Goal: Transaction & Acquisition: Download file/media

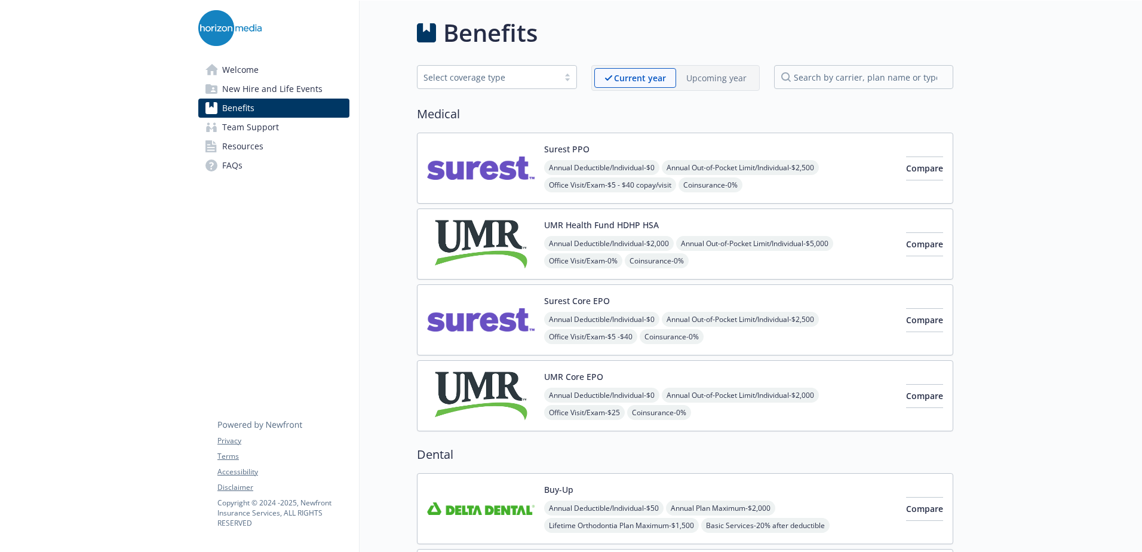
click at [641, 145] on div "Surest PPO Annual Deductible/Individual - $0 Annual Out-of-Pocket Limit/Individ…" at bounding box center [720, 168] width 353 height 51
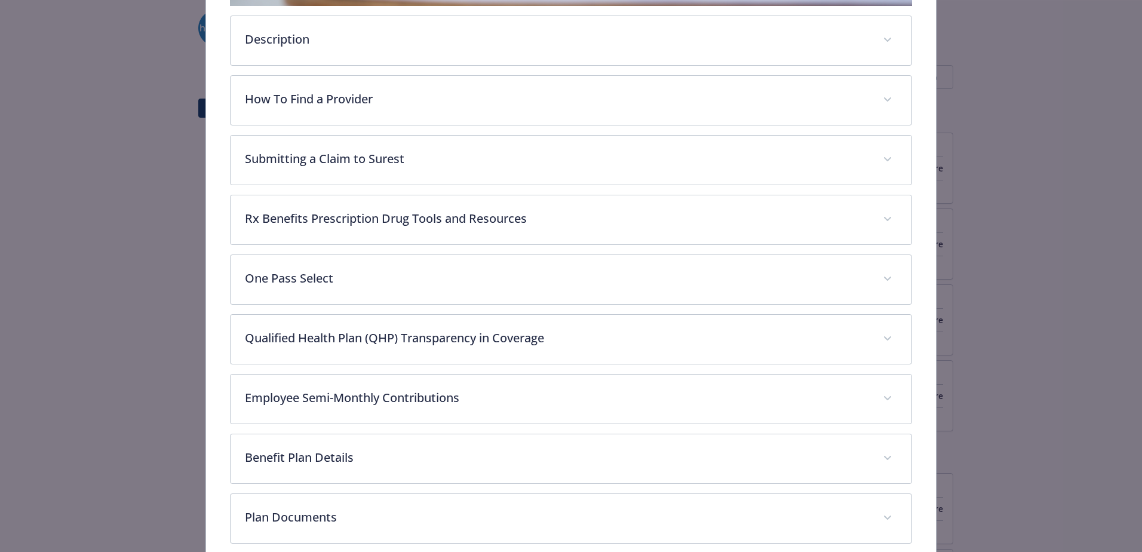
scroll to position [454, 0]
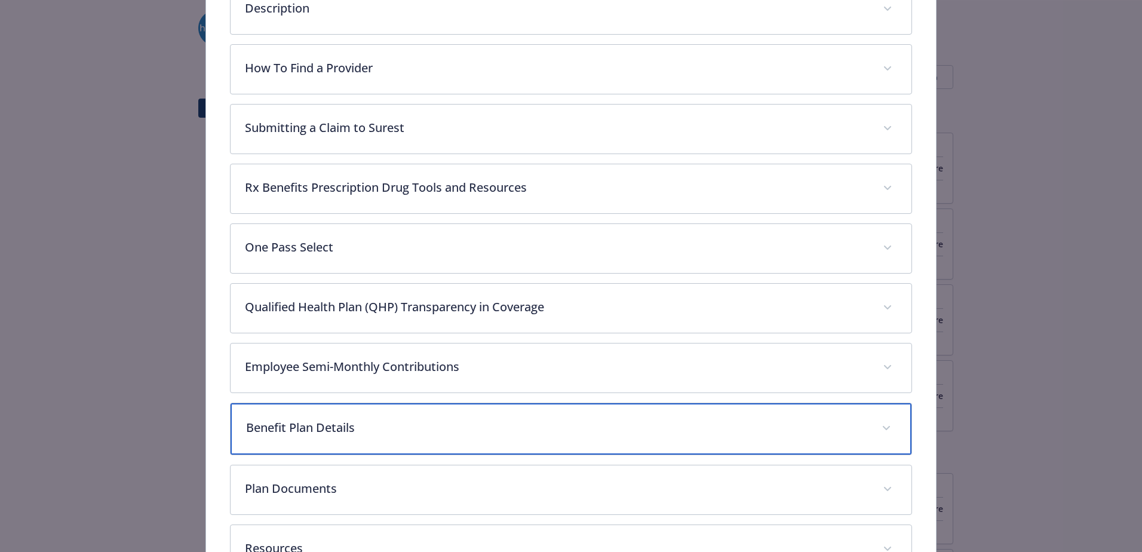
click at [289, 427] on p "Benefit Plan Details" at bounding box center [556, 428] width 621 height 18
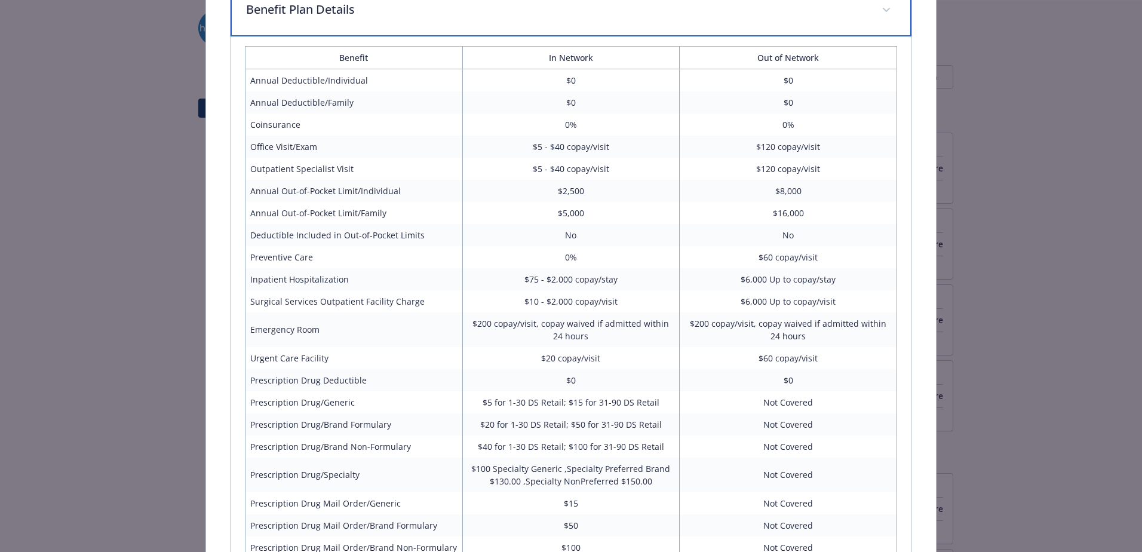
scroll to position [932, 0]
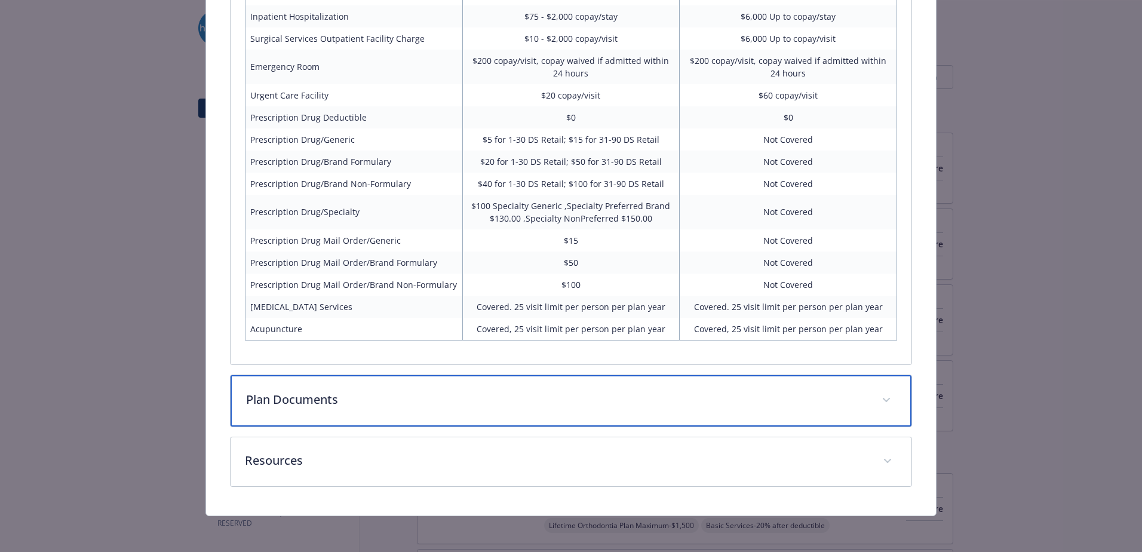
click at [348, 421] on div "Plan Documents" at bounding box center [571, 400] width 681 height 51
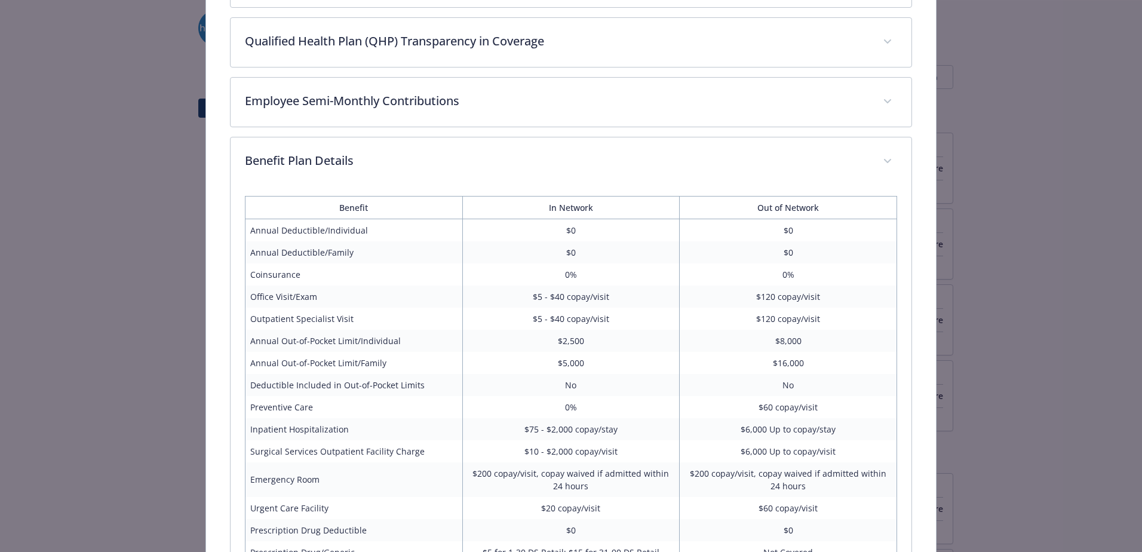
scroll to position [712, 0]
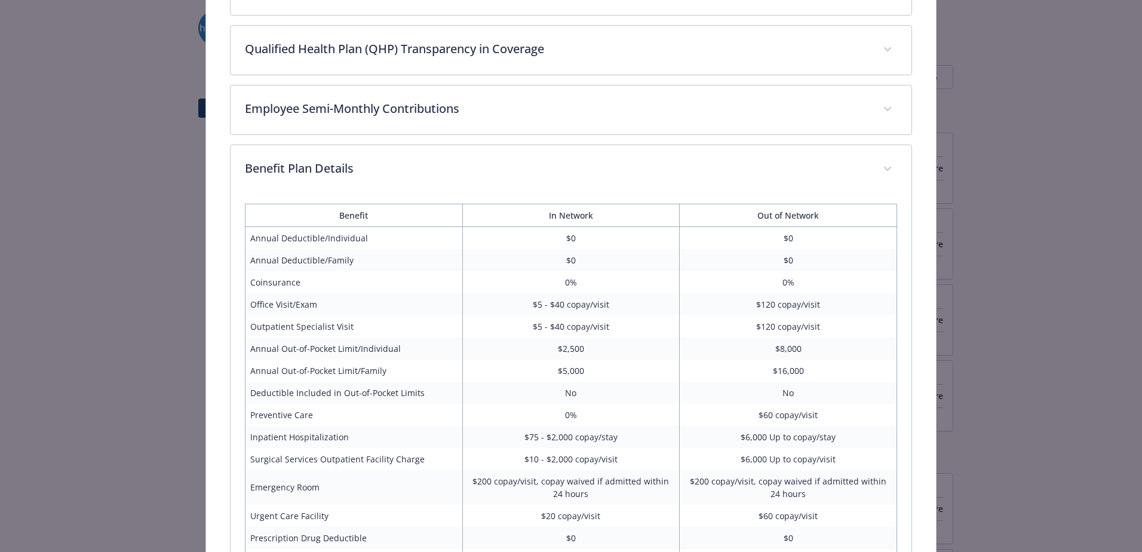
click at [293, 275] on td "Coinsurance" at bounding box center [354, 282] width 217 height 22
click at [579, 280] on td "0%" at bounding box center [570, 282] width 217 height 22
click at [410, 315] on td "Outpatient Specialist Visit" at bounding box center [354, 326] width 217 height 22
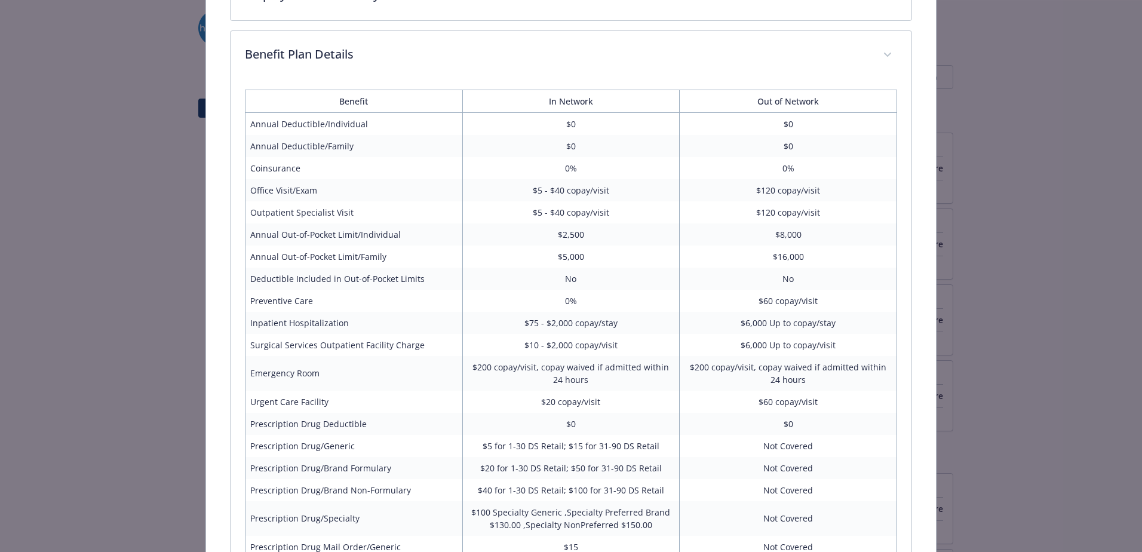
scroll to position [892, 0]
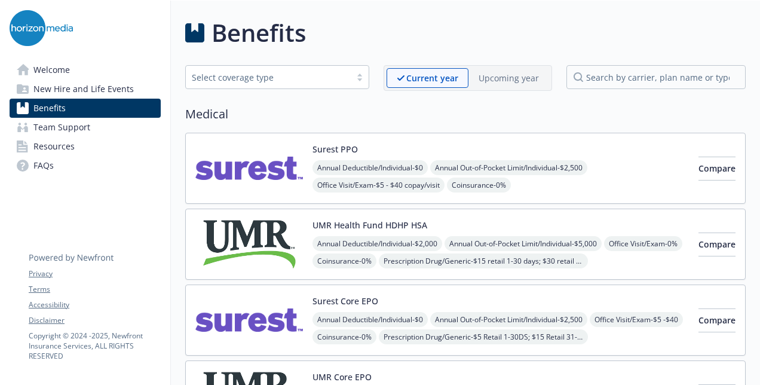
click at [294, 145] on img at bounding box center [249, 168] width 108 height 51
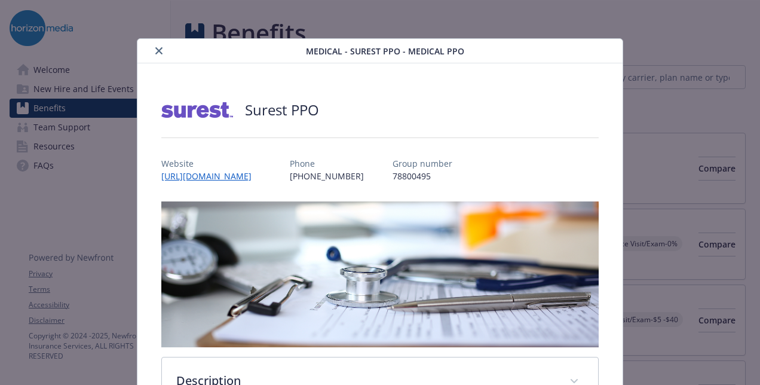
scroll to position [36, 0]
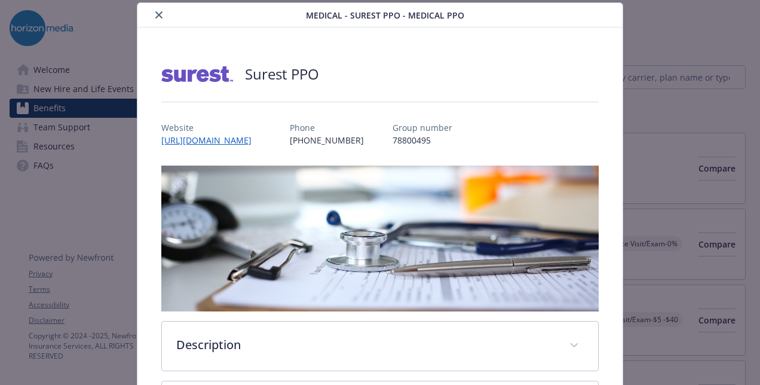
click at [462, 265] on img "details for plan Medical - Surest PPO - Medical PPO" at bounding box center [379, 239] width 437 height 146
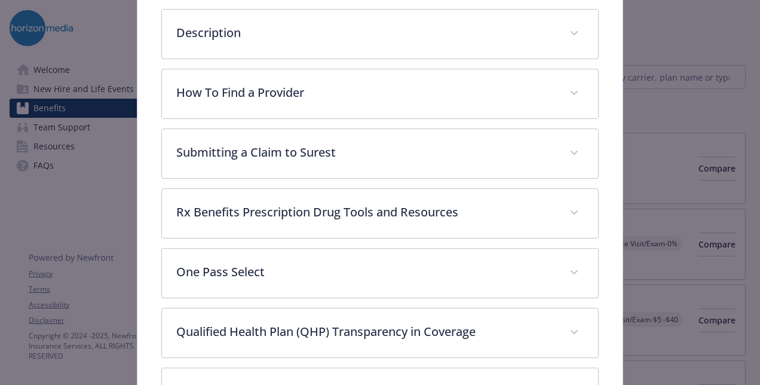
scroll to position [321, 0]
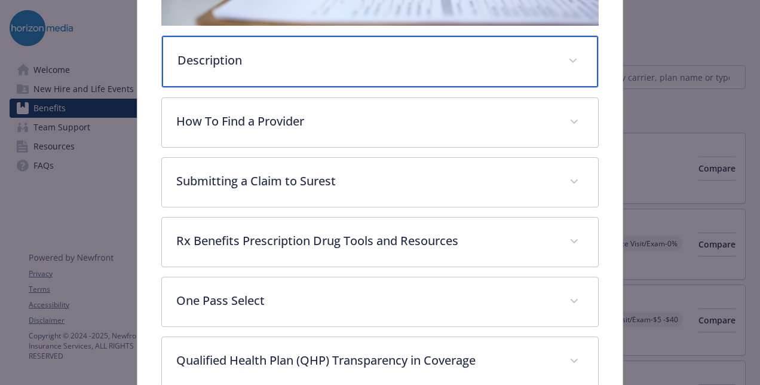
click at [467, 67] on div "Description" at bounding box center [380, 61] width 436 height 51
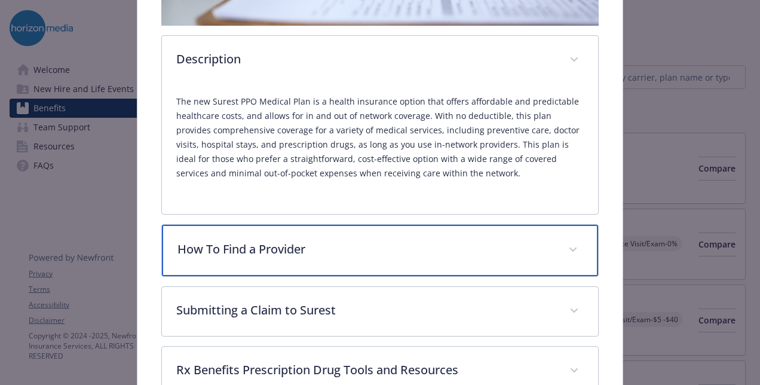
click at [447, 228] on div "How To Find a Provider" at bounding box center [380, 250] width 436 height 51
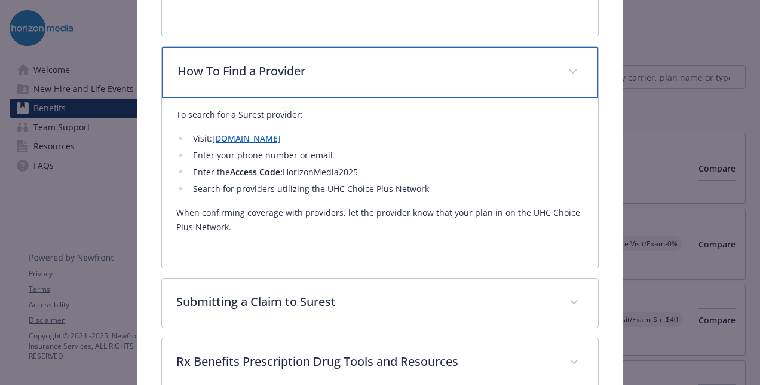
scroll to position [501, 0]
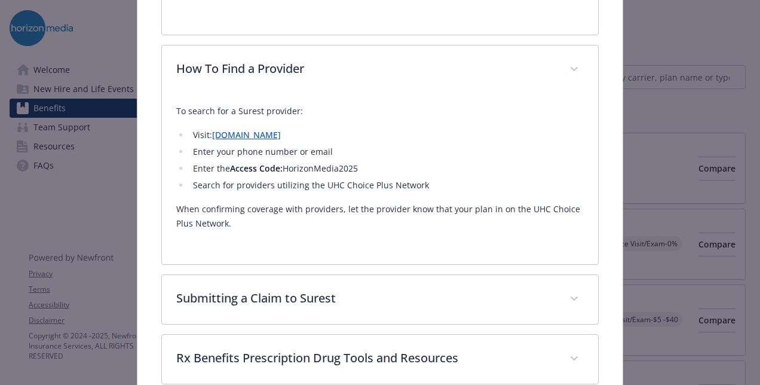
drag, startPoint x: 429, startPoint y: 187, endPoint x: 437, endPoint y: 184, distance: 8.9
click at [429, 188] on li "Search for providers utilizing the UHC Choice Plus Network" at bounding box center [386, 185] width 394 height 14
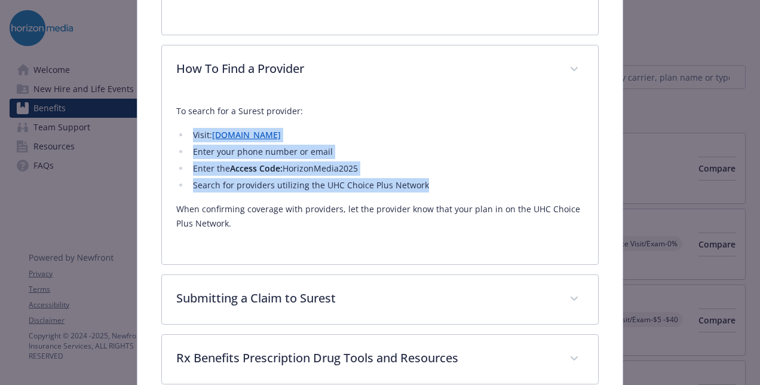
drag, startPoint x: 441, startPoint y: 181, endPoint x: 170, endPoint y: 124, distance: 276.6
click at [170, 124] on div "To search for a Surest provider: Visit: join.surest.com Enter your phone number…" at bounding box center [380, 179] width 436 height 170
copy ul "Visit: join.surest.com Enter your phone number or email Enter the Access Code: …"
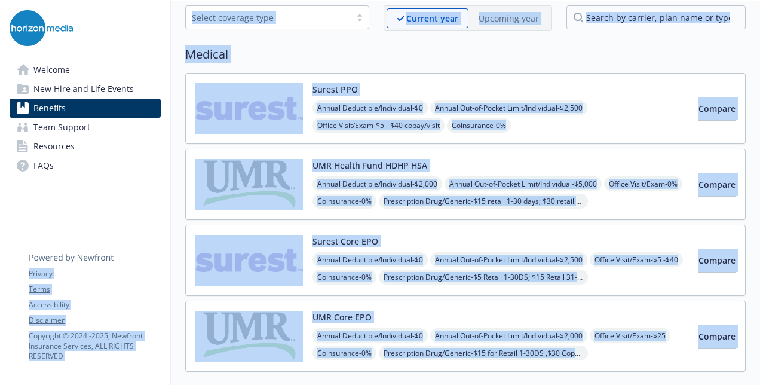
click at [568, 163] on div "UMR Health Fund HDHP HSA Annual Deductible/Individual - $2,000 Annual Out-of-Po…" at bounding box center [501, 184] width 376 height 51
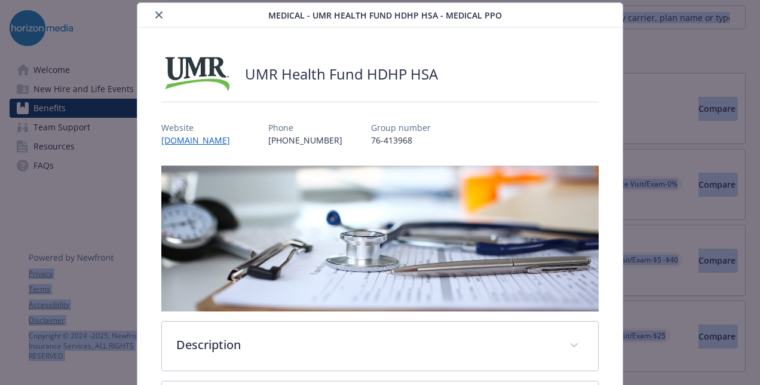
scroll to position [275, 0]
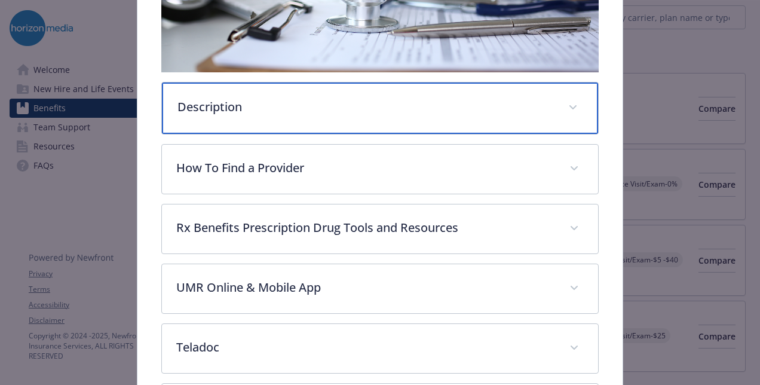
click at [363, 125] on div "Description" at bounding box center [380, 107] width 436 height 51
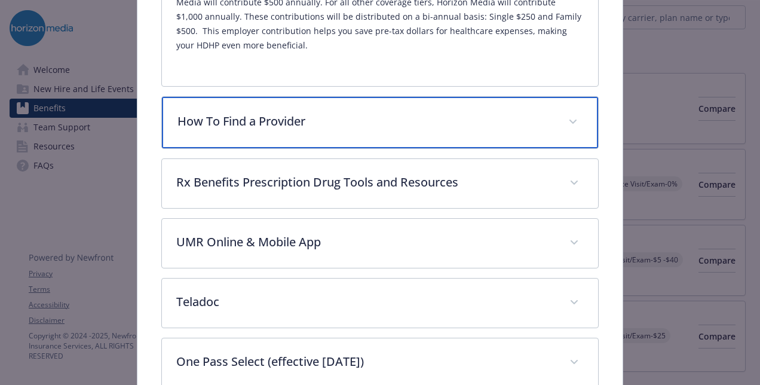
scroll to position [571, 0]
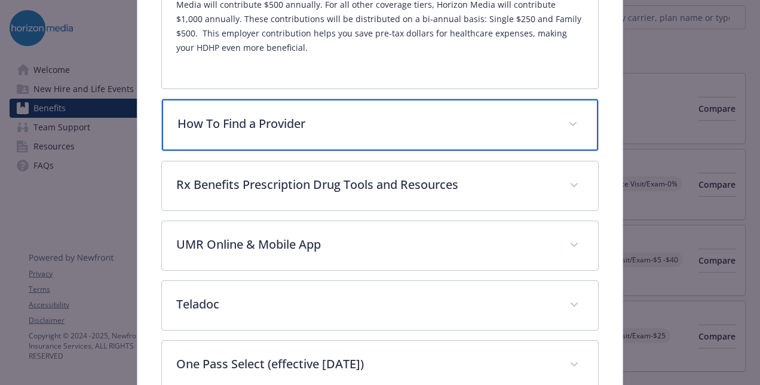
click at [368, 115] on p "How To Find a Provider" at bounding box center [365, 124] width 376 height 18
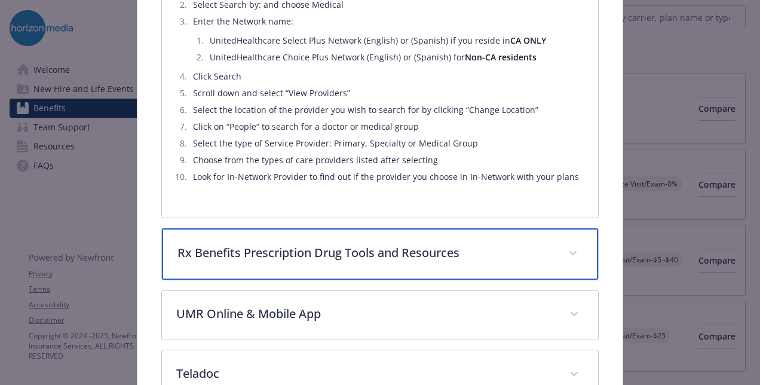
click at [395, 250] on div "Rx Benefits Prescription Drug Tools and Resources" at bounding box center [380, 253] width 436 height 51
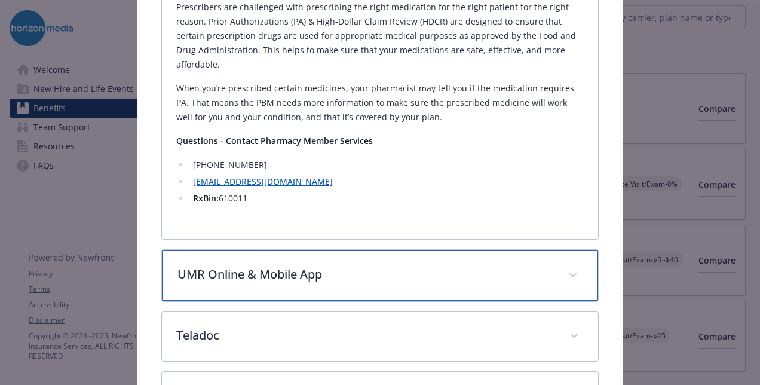
drag, startPoint x: 319, startPoint y: 260, endPoint x: 339, endPoint y: 238, distance: 29.6
click at [319, 265] on p "UMR Online & Mobile App" at bounding box center [365, 274] width 376 height 18
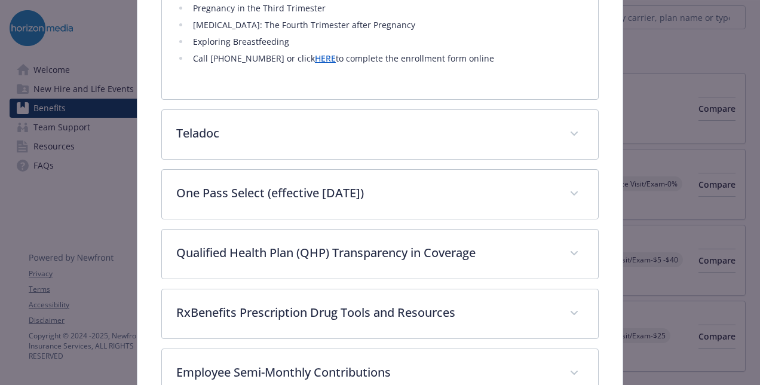
scroll to position [2538, 0]
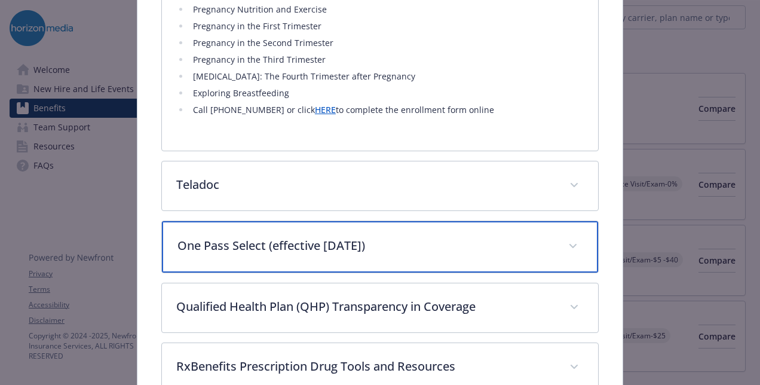
click at [375, 238] on div "One Pass Select (effective 8/1/2025)" at bounding box center [380, 246] width 436 height 51
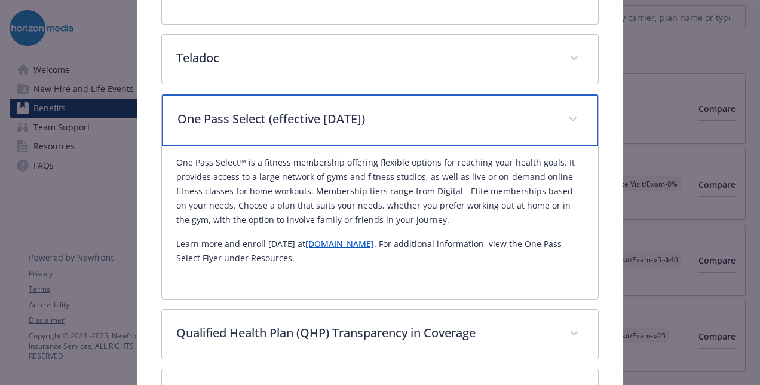
scroll to position [2894, 0]
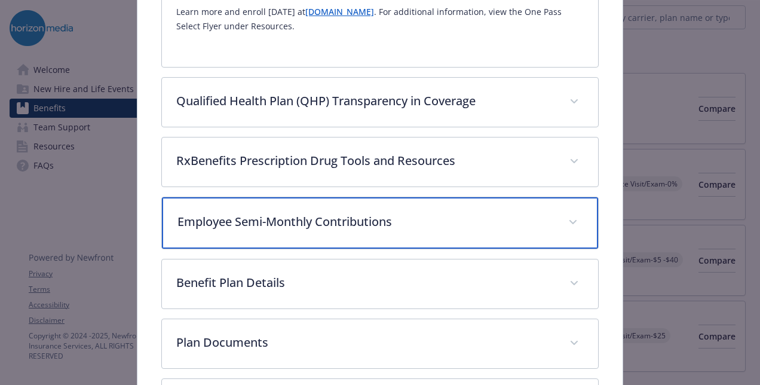
click at [387, 197] on div "Employee Semi-Monthly Contributions" at bounding box center [380, 222] width 436 height 51
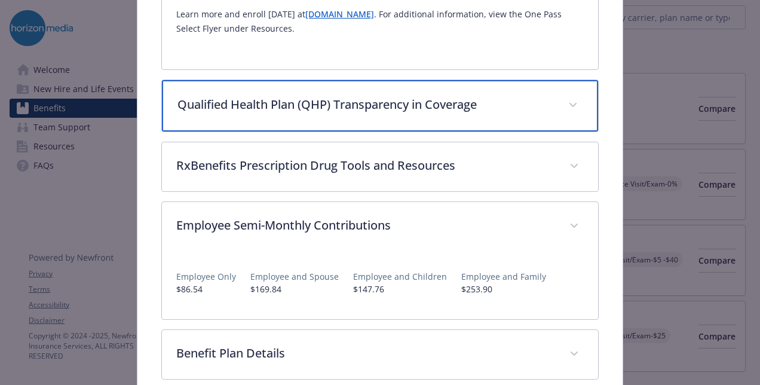
click at [434, 95] on div "Qualified Health Plan (QHP) Transparency in Coverage" at bounding box center [380, 105] width 436 height 51
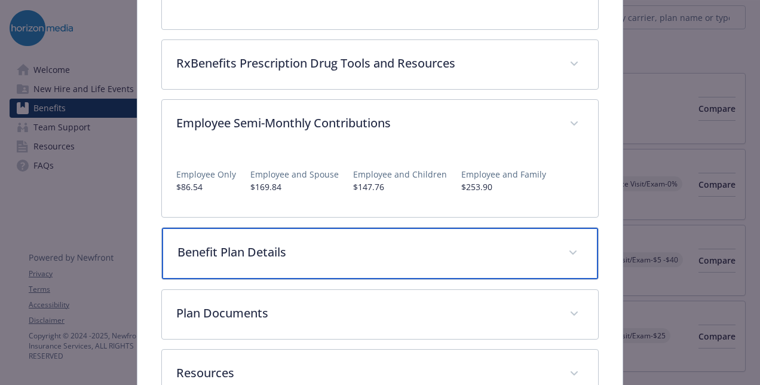
click at [407, 243] on p "Benefit Plan Details" at bounding box center [365, 252] width 376 height 18
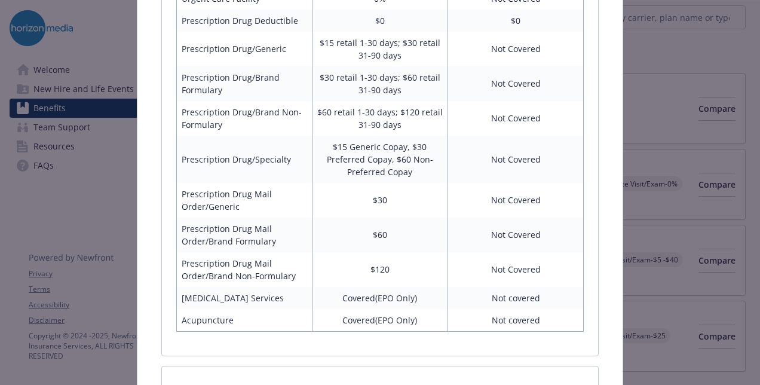
scroll to position [3704, 0]
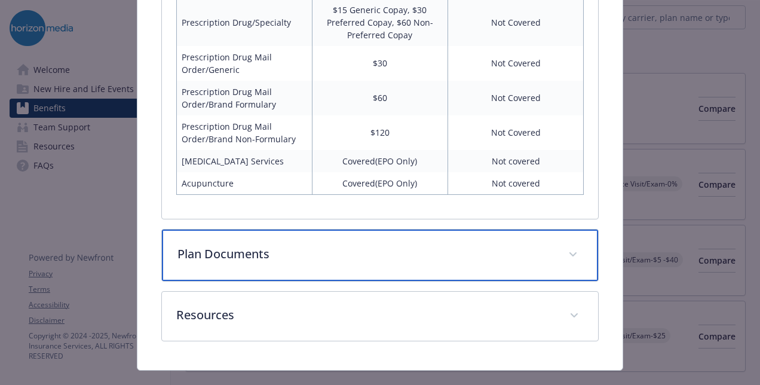
click at [232, 245] on p "Plan Documents" at bounding box center [365, 254] width 376 height 18
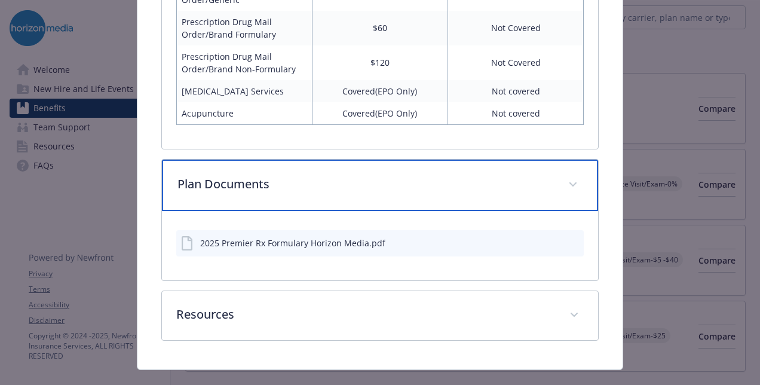
scroll to position [3894, 0]
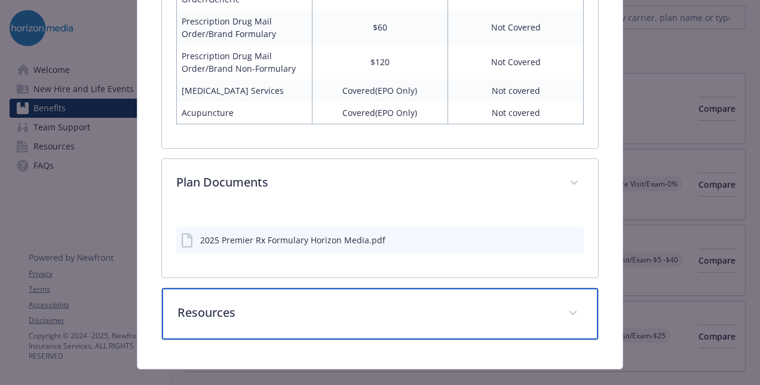
click at [222, 304] on p "Resources" at bounding box center [365, 313] width 376 height 18
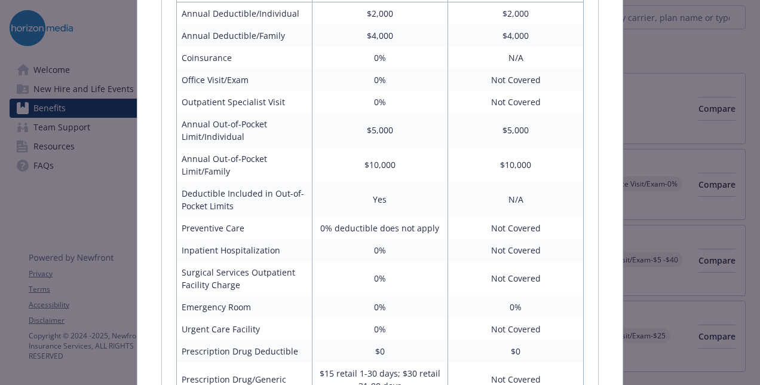
scroll to position [3177, 0]
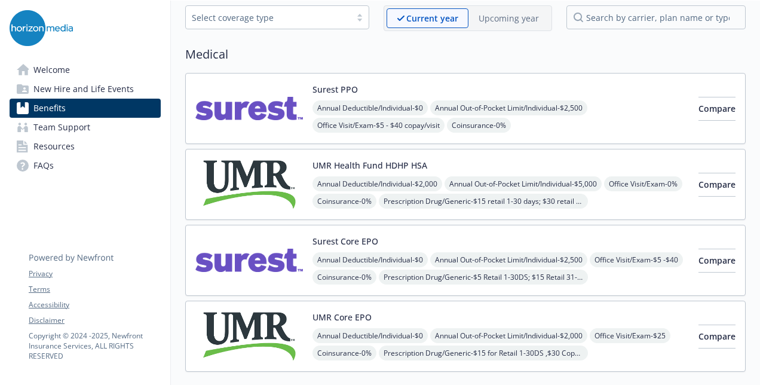
click at [44, 139] on span "Resources" at bounding box center [53, 146] width 41 height 19
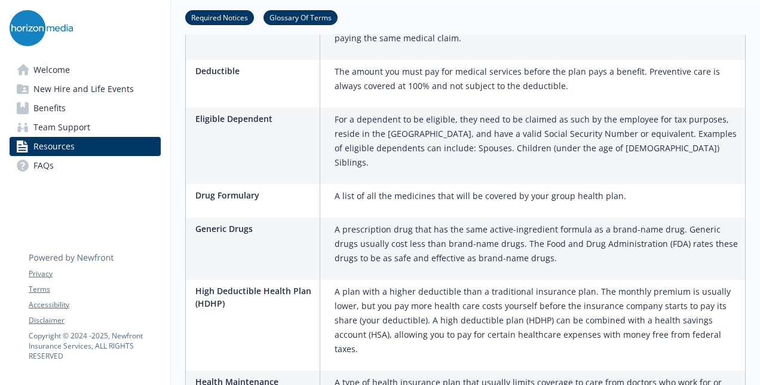
scroll to position [1852, 0]
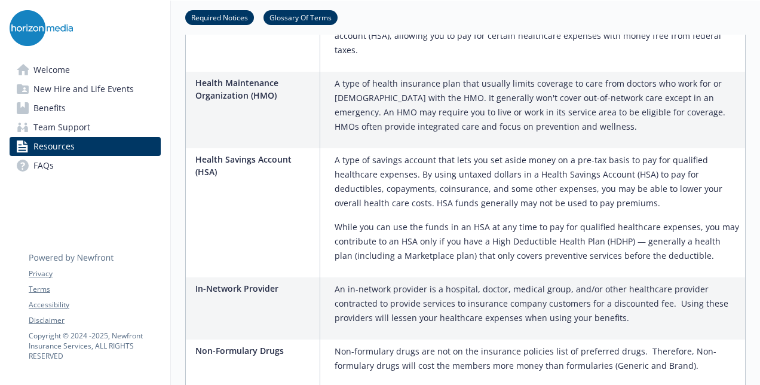
click at [96, 120] on link "Team Support" at bounding box center [85, 127] width 151 height 19
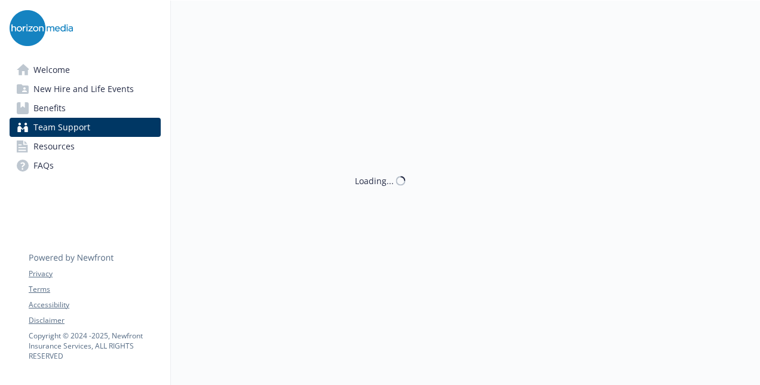
scroll to position [465, 0]
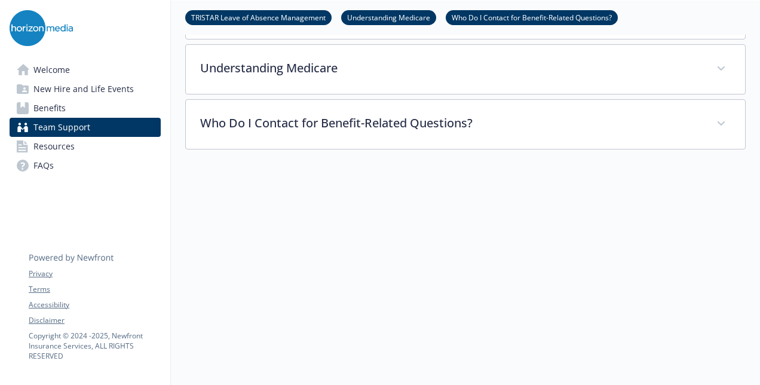
click at [108, 103] on link "Benefits" at bounding box center [85, 108] width 151 height 19
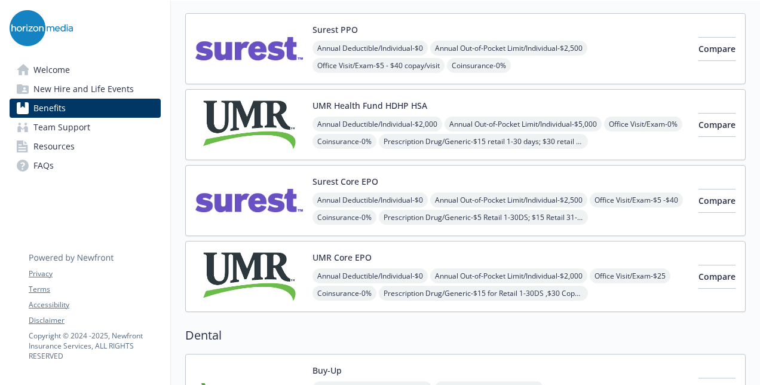
click at [278, 271] on img at bounding box center [249, 276] width 108 height 51
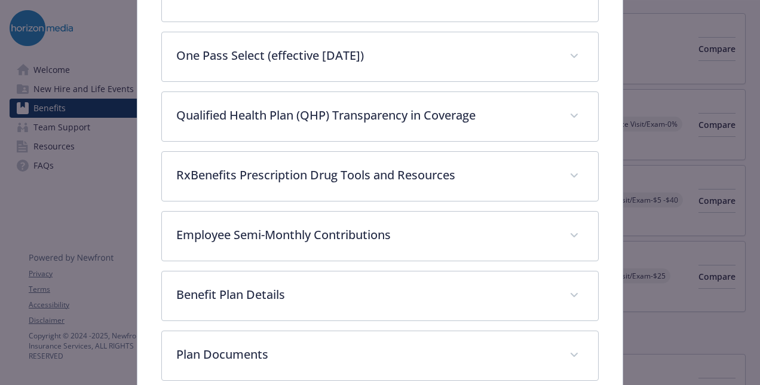
scroll to position [693, 0]
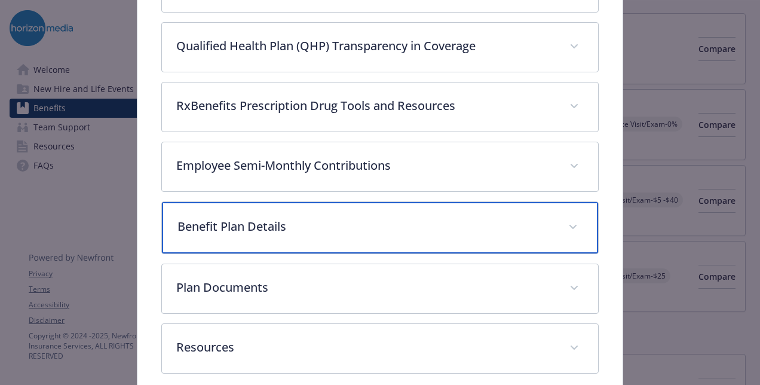
click at [324, 221] on p "Benefit Plan Details" at bounding box center [365, 226] width 376 height 18
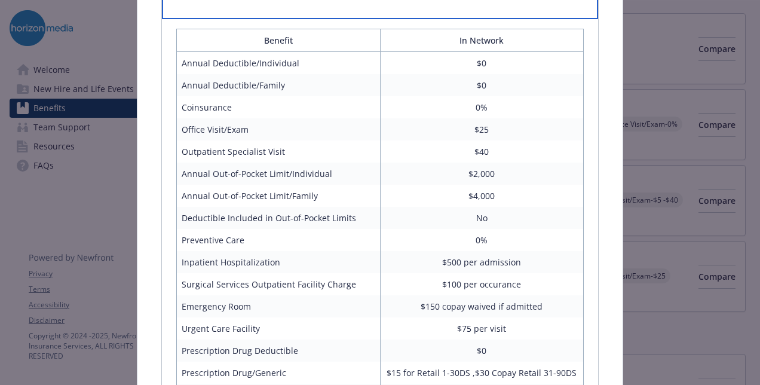
scroll to position [932, 0]
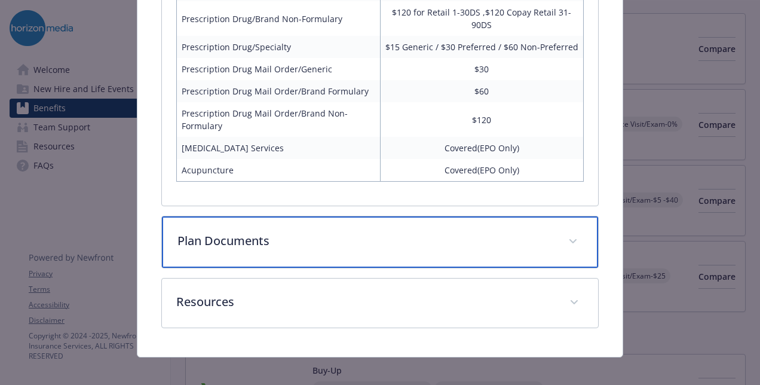
click at [287, 232] on p "Plan Documents" at bounding box center [365, 241] width 376 height 18
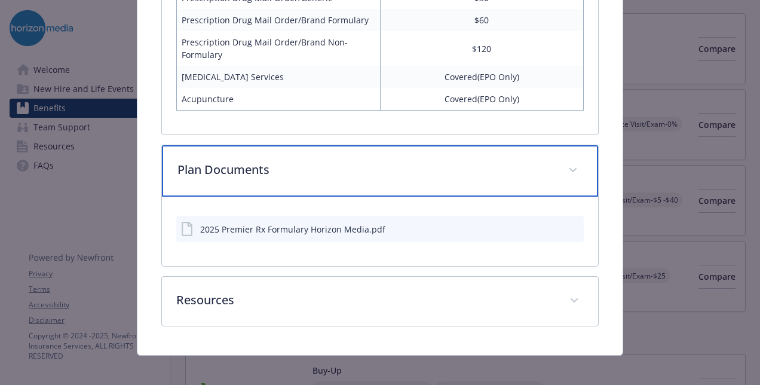
scroll to position [1401, 0]
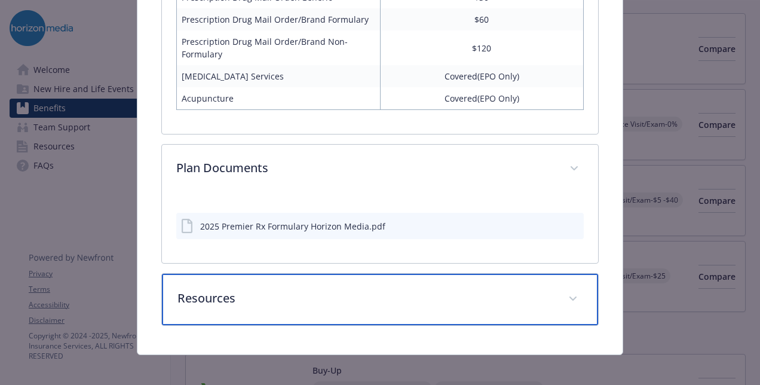
click at [207, 313] on div "Resources" at bounding box center [380, 299] width 436 height 51
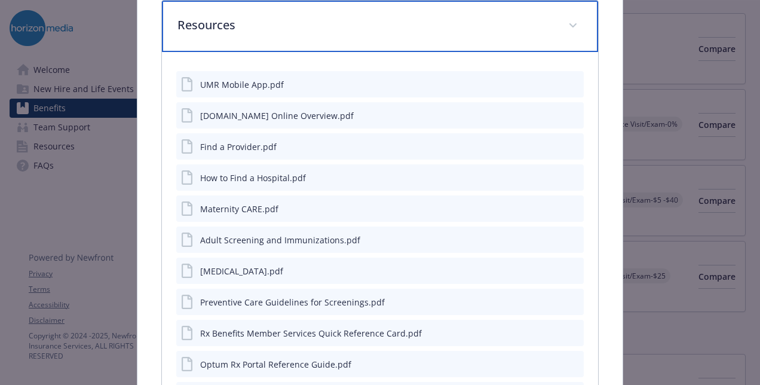
scroll to position [1580, 0]
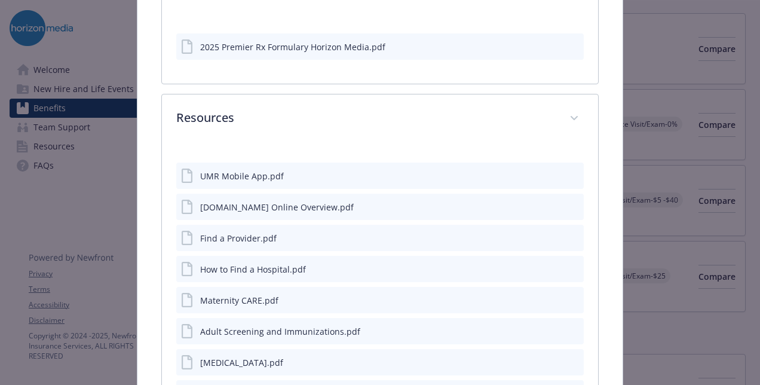
click at [567, 202] on icon "preview file" at bounding box center [572, 206] width 11 height 8
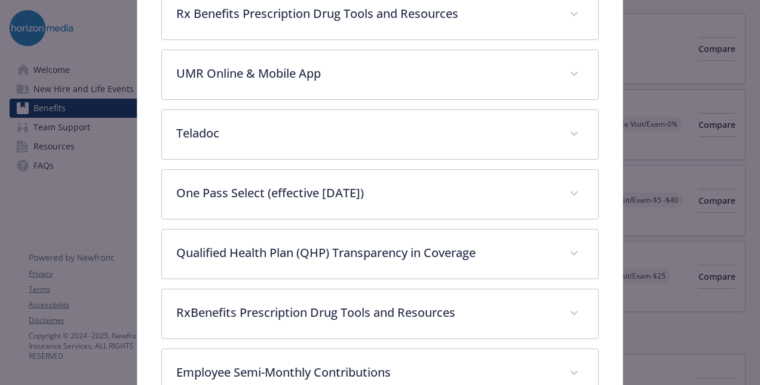
scroll to position [498, 0]
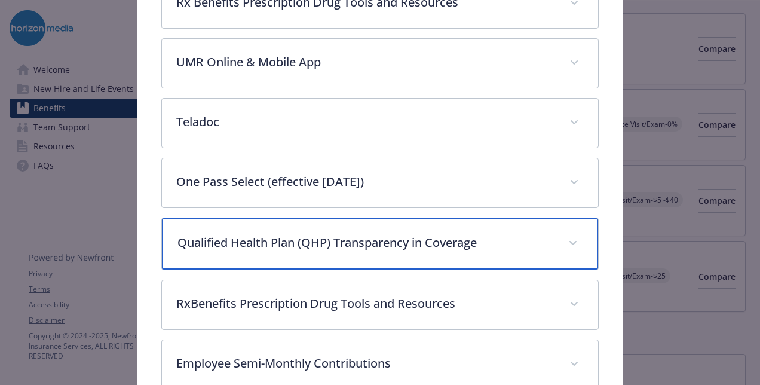
click at [391, 244] on p "Qualified Health Plan (QHP) Transparency in Coverage" at bounding box center [365, 243] width 376 height 18
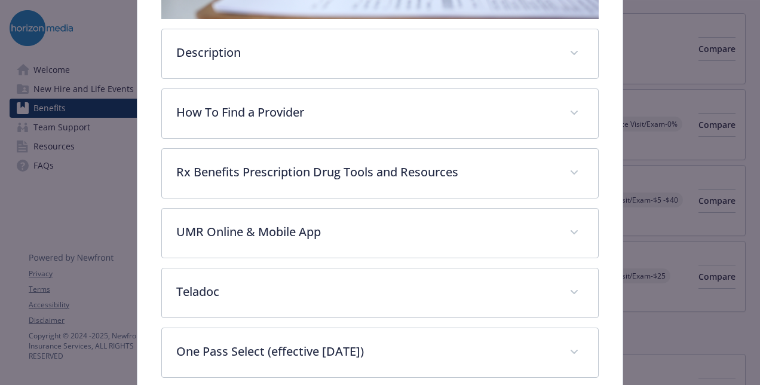
scroll to position [259, 0]
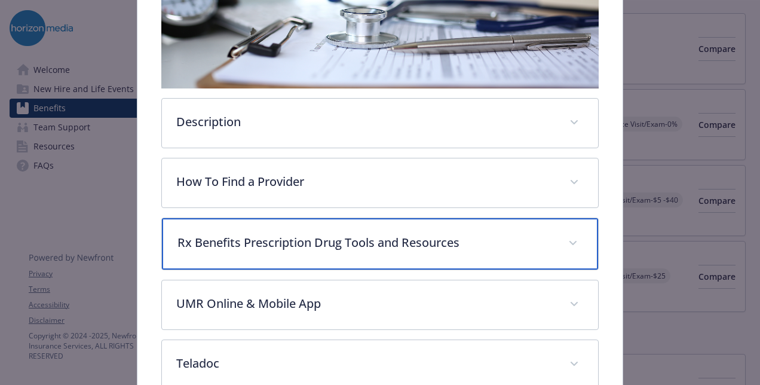
click at [408, 247] on p "Rx Benefits Prescription Drug Tools and Resources" at bounding box center [365, 243] width 376 height 18
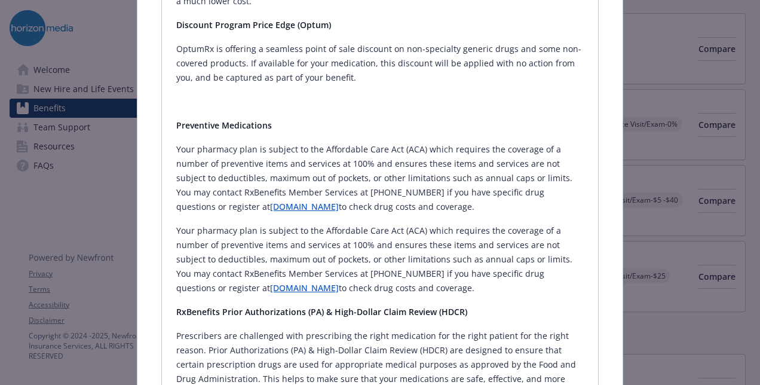
scroll to position [1215, 0]
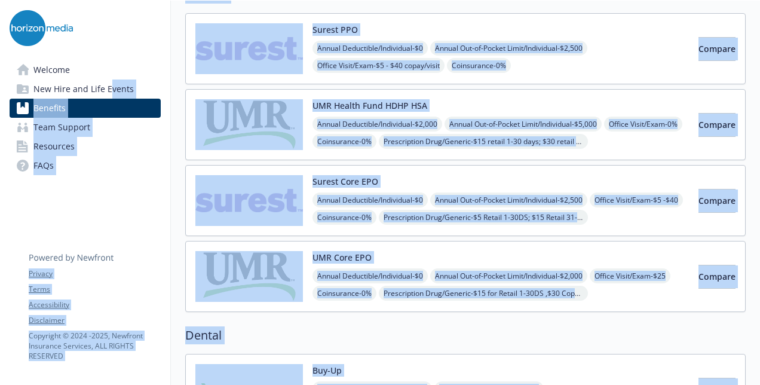
click at [364, 65] on span "Office Visit/Exam - $5 - $40 copay/visit" at bounding box center [379, 65] width 132 height 15
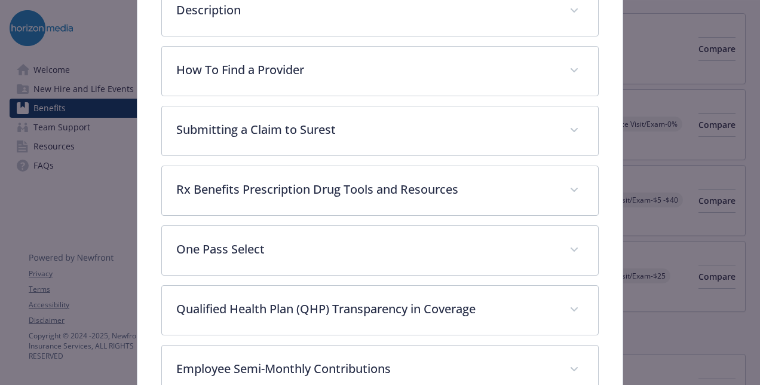
scroll to position [394, 0]
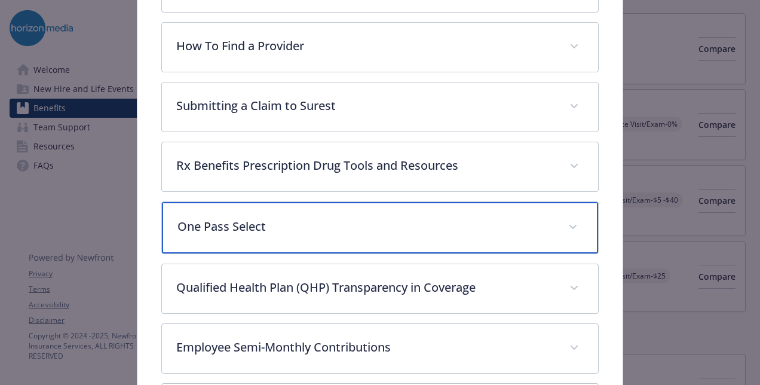
click at [314, 217] on p "One Pass Select" at bounding box center [365, 226] width 376 height 18
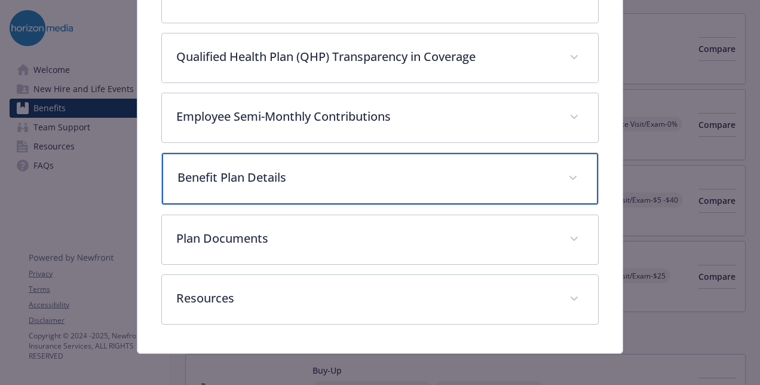
click at [342, 182] on div "Benefit Plan Details" at bounding box center [380, 178] width 436 height 51
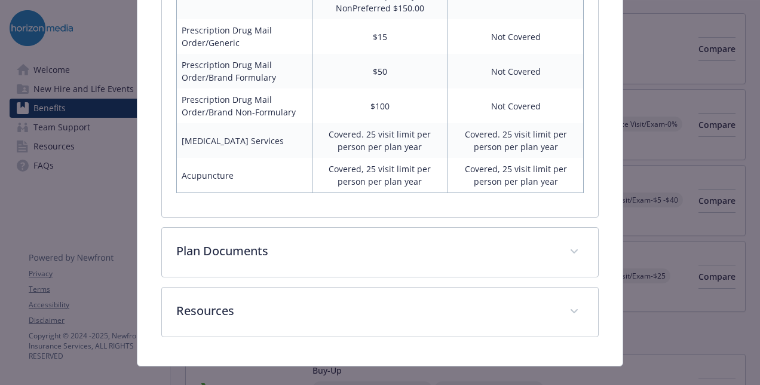
scroll to position [1482, 0]
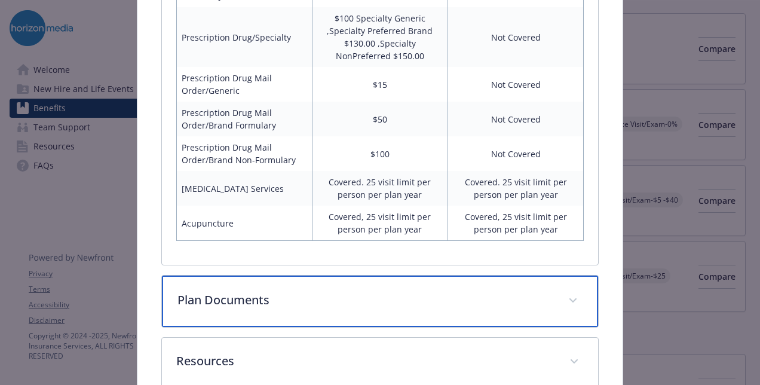
click at [192, 275] on div "Plan Documents" at bounding box center [380, 300] width 436 height 51
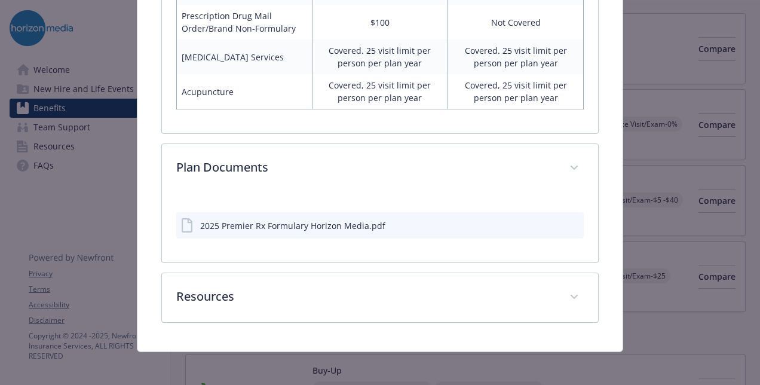
scroll to position [1609, 0]
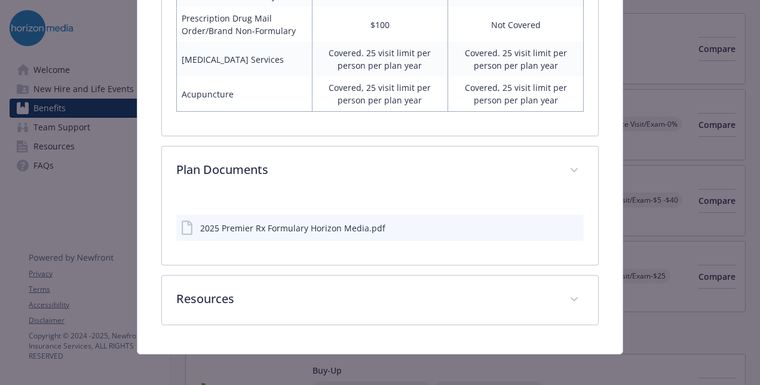
drag, startPoint x: 471, startPoint y: 223, endPoint x: 384, endPoint y: 235, distance: 88.1
click at [471, 223] on div "2025 Premier Rx Formulary Horizon Media.pdf" at bounding box center [380, 228] width 408 height 26
click at [338, 222] on div "2025 Premier Rx Formulary Horizon Media.pdf" at bounding box center [292, 228] width 185 height 13
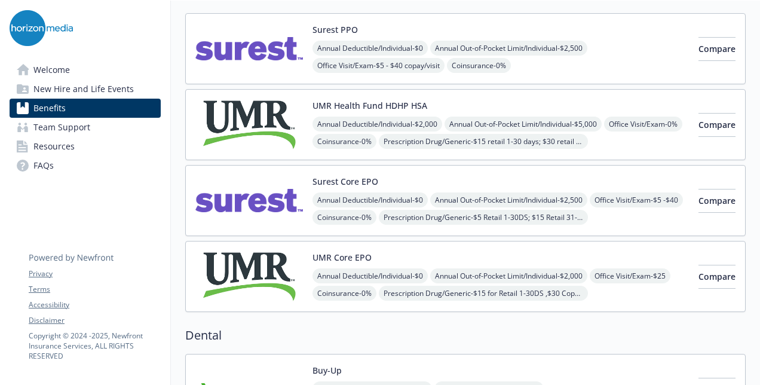
click at [405, 252] on div "UMR Core EPO Annual Deductible/Individual - $0 Annual Out-of-Pocket Limit/Indiv…" at bounding box center [501, 276] width 376 height 51
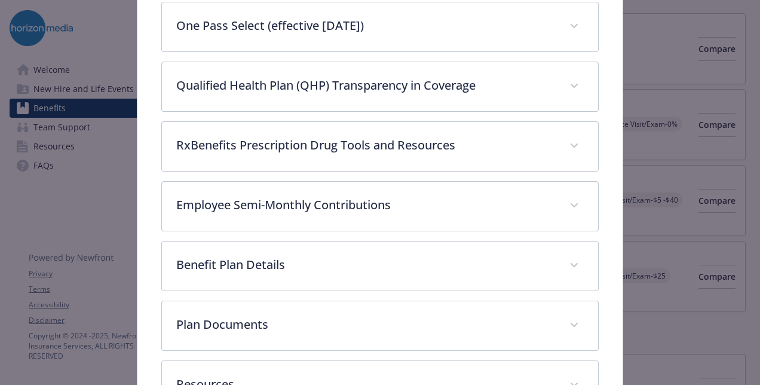
scroll to position [693, 0]
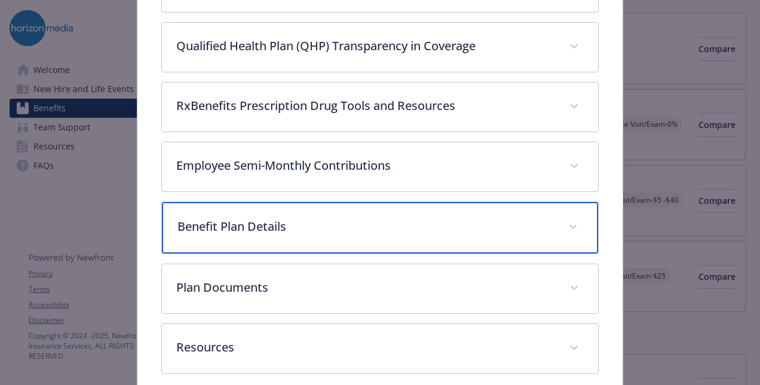
click at [270, 203] on div "Benefit Plan Details" at bounding box center [380, 227] width 436 height 51
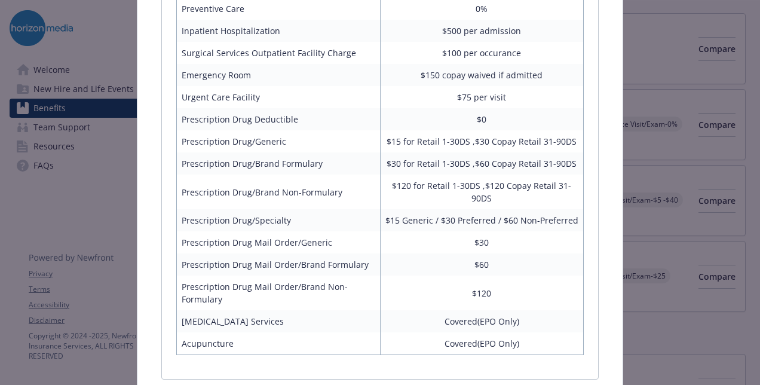
scroll to position [1171, 0]
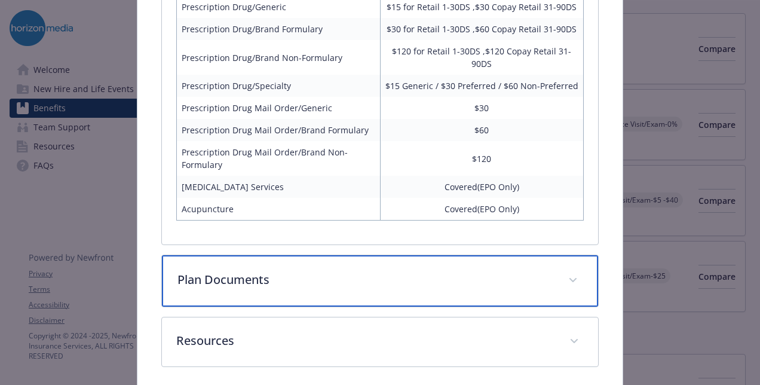
click at [359, 261] on div "Plan Documents" at bounding box center [380, 280] width 436 height 51
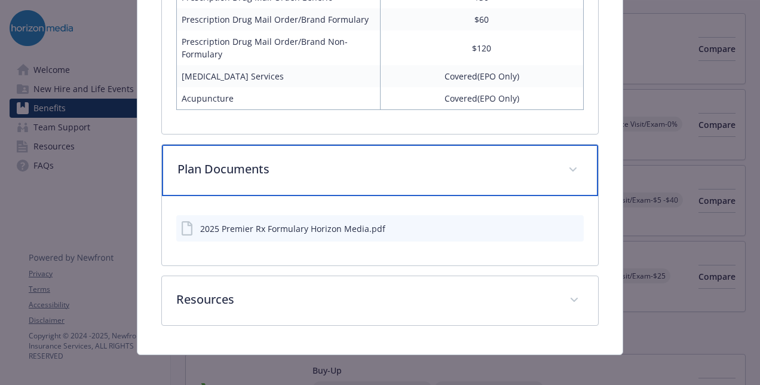
scroll to position [1401, 0]
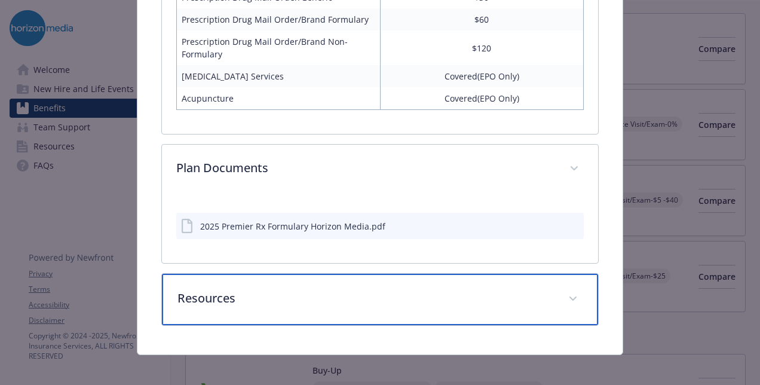
click at [238, 292] on p "Resources" at bounding box center [365, 298] width 376 height 18
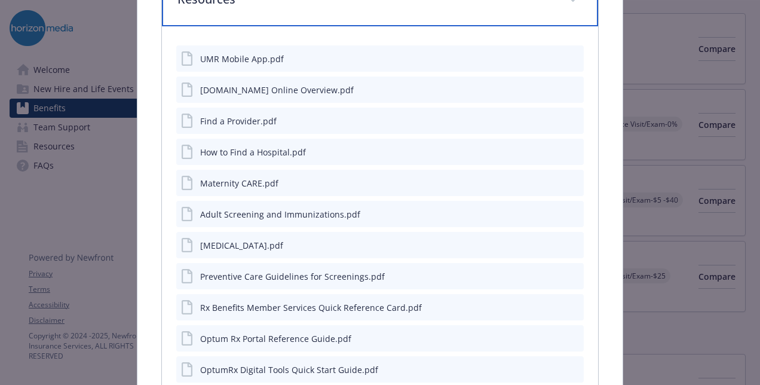
scroll to position [1874, 0]
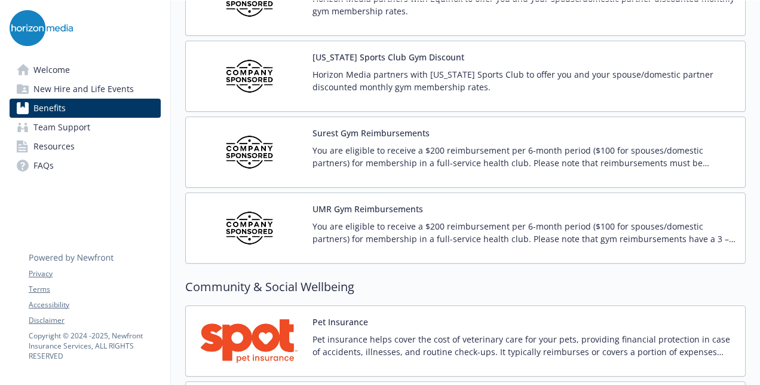
scroll to position [3150, 0]
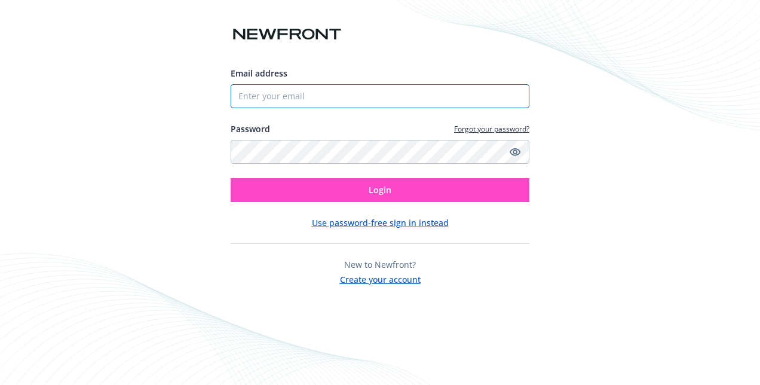
type input "rcease@horizonmedia.com"
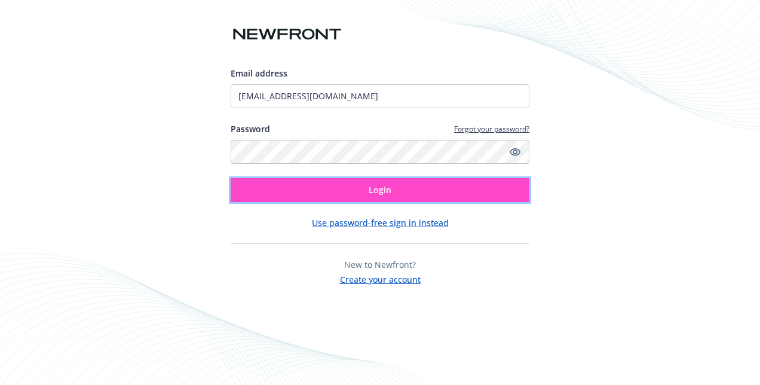
click at [379, 188] on span "Login" at bounding box center [380, 189] width 23 height 11
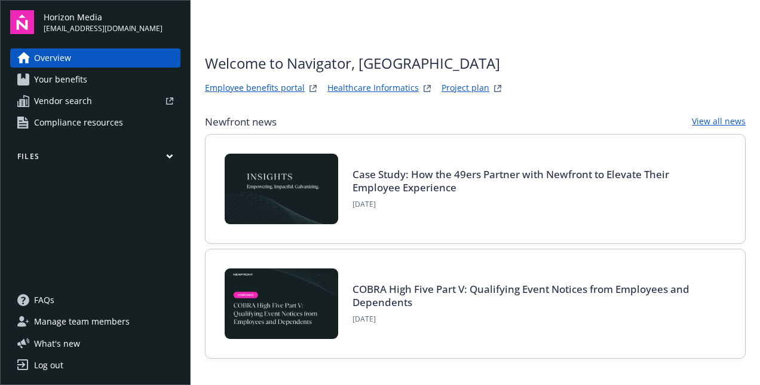
click at [53, 72] on span "Your benefits" at bounding box center [60, 79] width 53 height 19
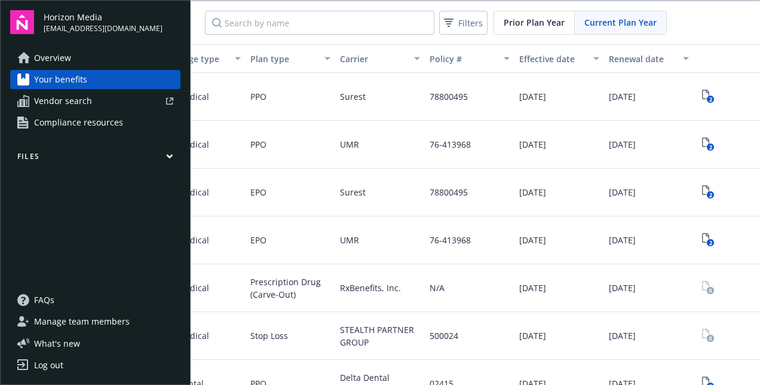
scroll to position [0, 243]
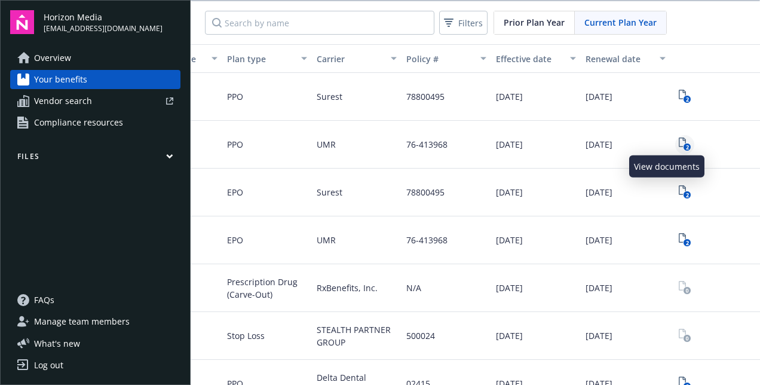
click at [679, 141] on icon "2" at bounding box center [685, 144] width 13 height 14
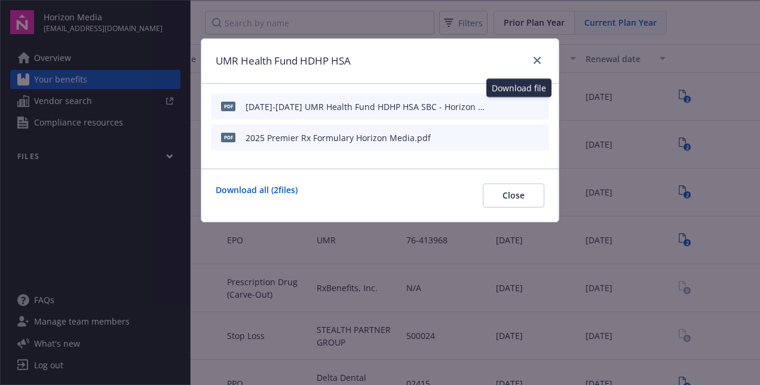
drag, startPoint x: 523, startPoint y: 106, endPoint x: 278, endPoint y: 160, distance: 250.8
click at [523, 106] on button "download file" at bounding box center [518, 106] width 12 height 12
click at [527, 54] on div at bounding box center [534, 61] width 19 height 16
click at [534, 59] on icon "close" at bounding box center [537, 60] width 7 height 7
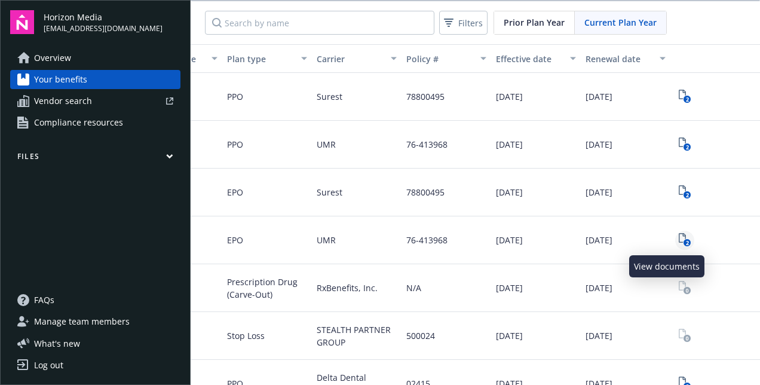
click at [679, 237] on icon "2" at bounding box center [685, 240] width 13 height 14
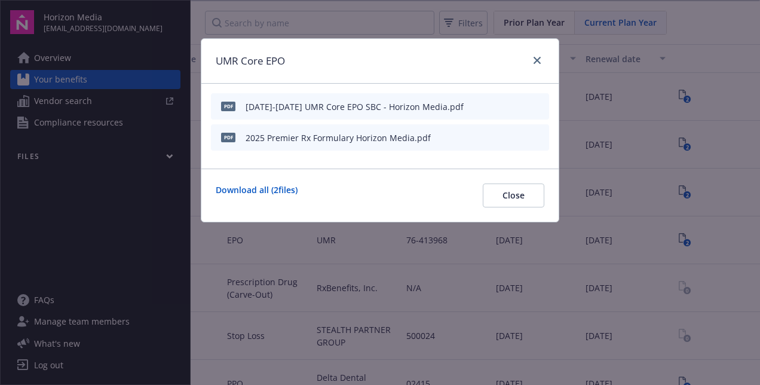
click at [520, 104] on icon "download file" at bounding box center [518, 106] width 10 height 10
click at [685, 39] on div "UMR Core EPO pdf 2025-2026 UMR Core EPO SBC - Horizon Media.pdf pdf 2025 Premie…" at bounding box center [380, 192] width 760 height 385
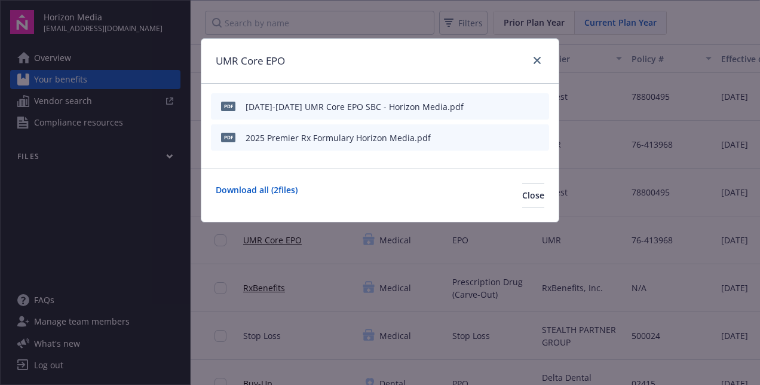
scroll to position [0, 243]
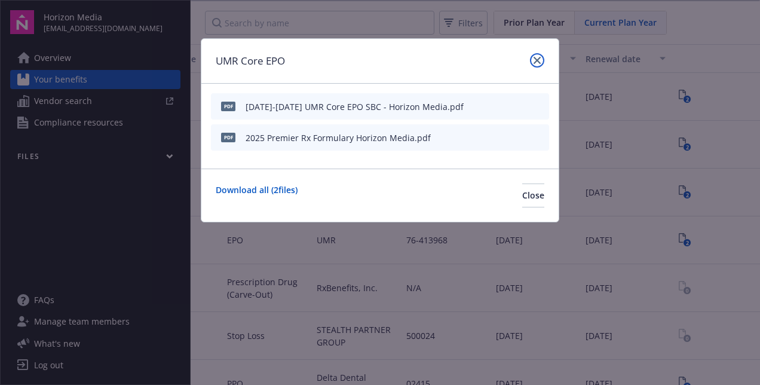
click at [532, 63] on link "close" at bounding box center [537, 60] width 14 height 14
